Goal: Task Accomplishment & Management: Manage account settings

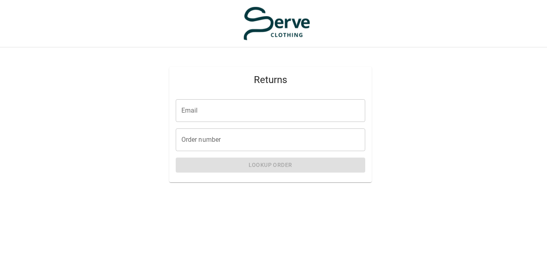
click at [207, 111] on input "Email" at bounding box center [271, 110] width 190 height 23
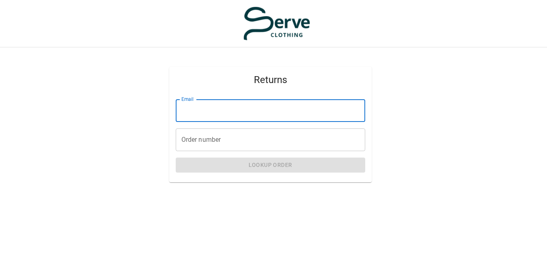
type input "**********"
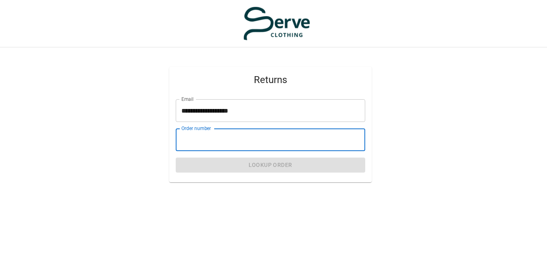
click at [201, 139] on input "Order number" at bounding box center [271, 139] width 190 height 23
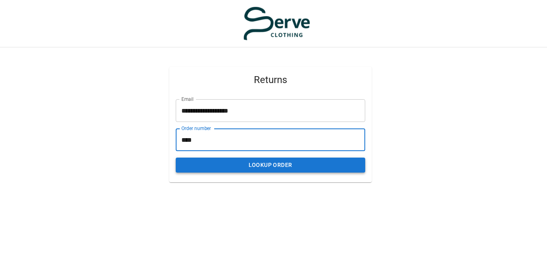
type input "****"
click at [228, 164] on button "Lookup Order" at bounding box center [271, 165] width 190 height 15
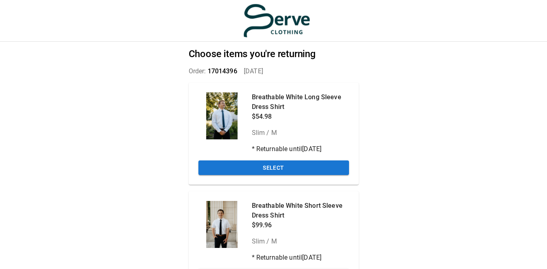
scroll to position [56, 0]
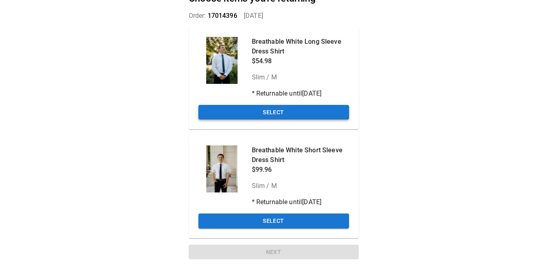
click at [263, 106] on button "Select" at bounding box center [274, 112] width 151 height 15
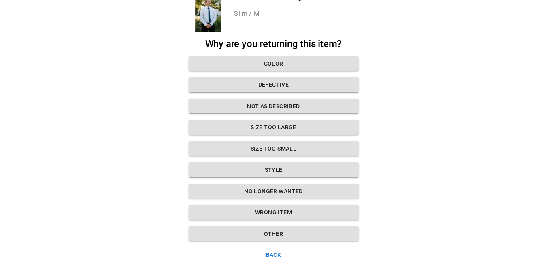
scroll to position [59, 0]
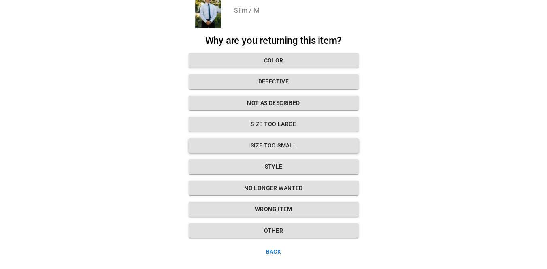
click at [282, 143] on button "Size too small" at bounding box center [274, 145] width 170 height 15
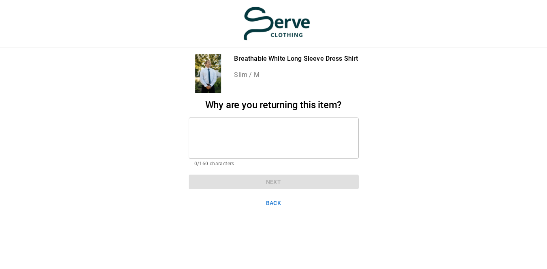
scroll to position [6, 0]
click at [230, 124] on textarea at bounding box center [273, 138] width 159 height 28
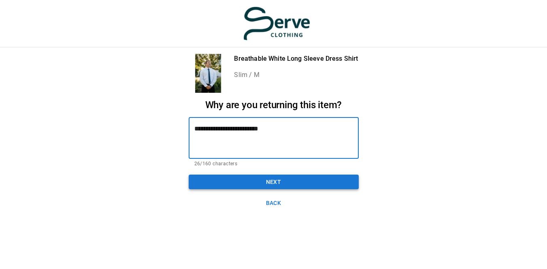
type textarea "**********"
click at [259, 177] on button "Next" at bounding box center [274, 182] width 170 height 15
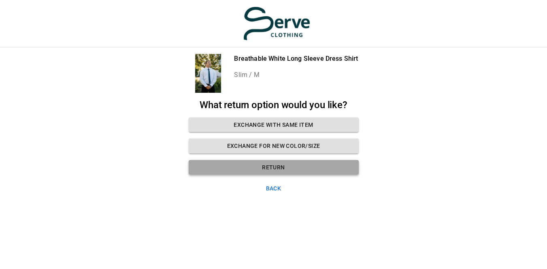
click at [269, 162] on button "Return" at bounding box center [274, 167] width 170 height 15
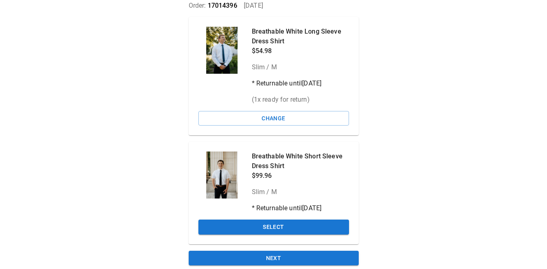
scroll to position [72, 0]
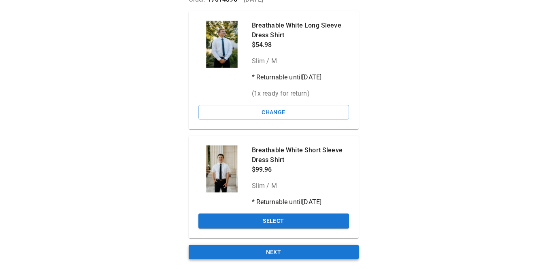
click at [276, 249] on button "Next" at bounding box center [274, 252] width 170 height 15
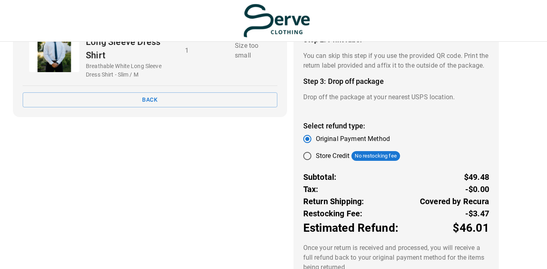
scroll to position [165, 0]
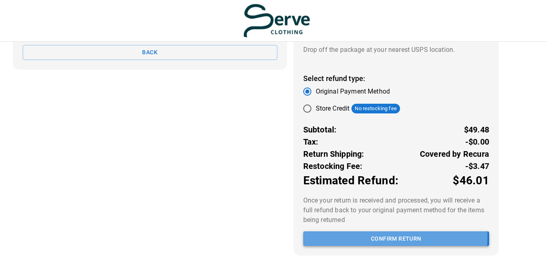
click at [367, 237] on button "Confirm return" at bounding box center [396, 238] width 186 height 15
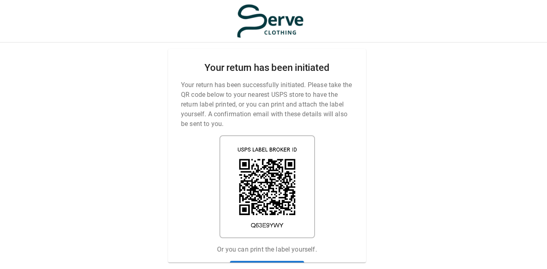
scroll to position [0, 6]
